Goal: Find specific page/section

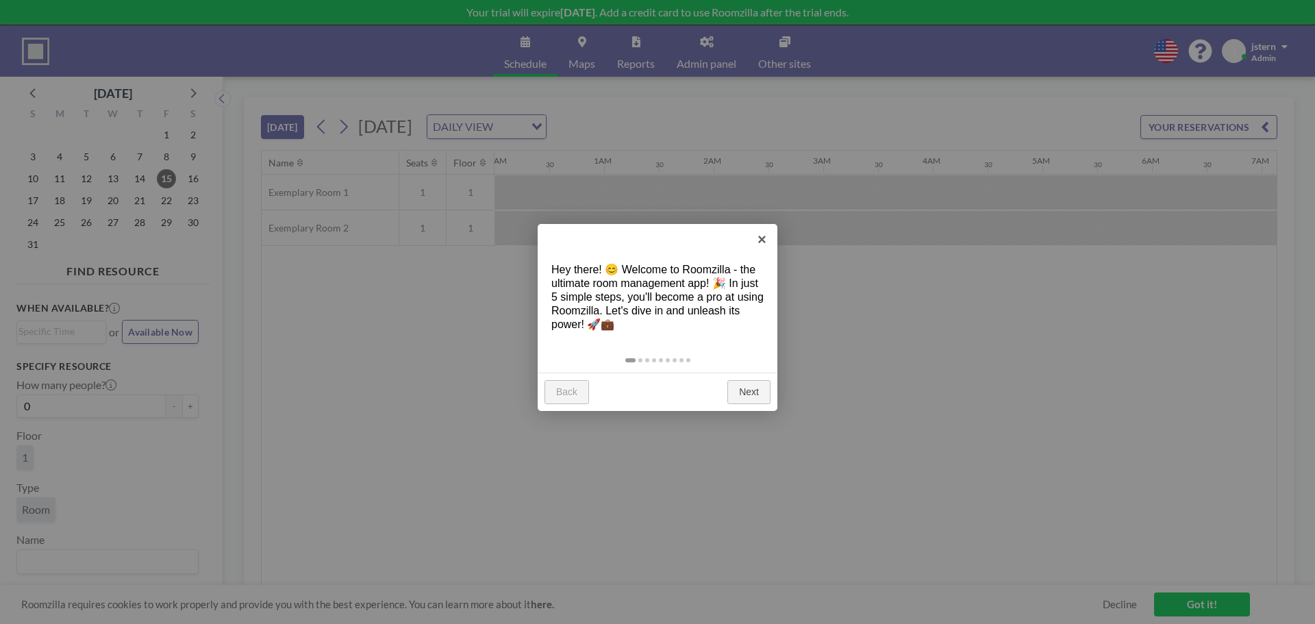
scroll to position [0, 1096]
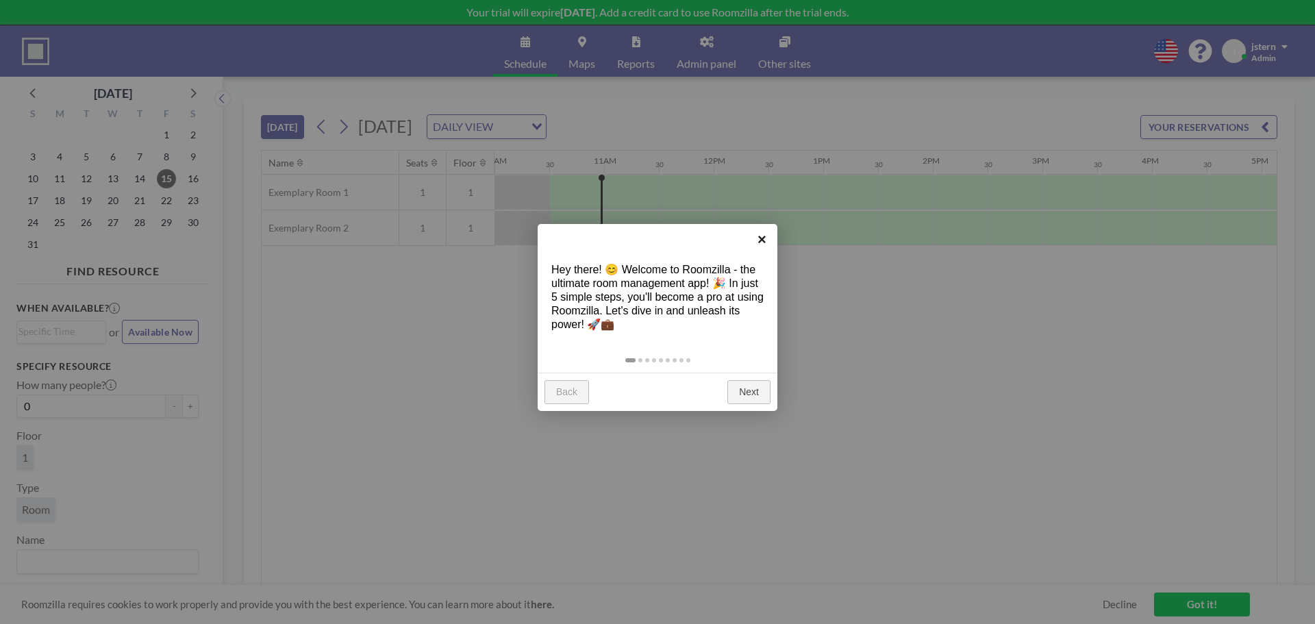
click at [759, 244] on link "×" at bounding box center [761, 239] width 31 height 31
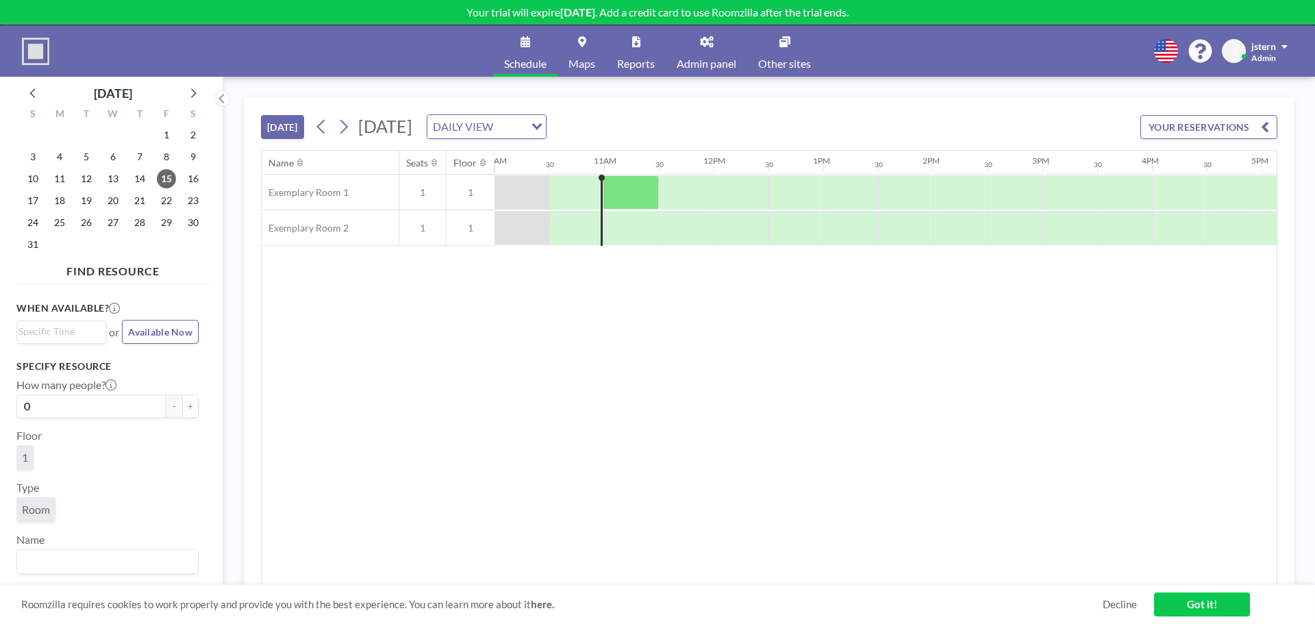
click at [1261, 55] on span "Admin" at bounding box center [1263, 58] width 25 height 10
click at [726, 43] on link "Admin panel" at bounding box center [706, 50] width 81 height 51
click at [1260, 64] on span "Profile" at bounding box center [1246, 66] width 29 height 14
